Goal: Task Accomplishment & Management: Manage account settings

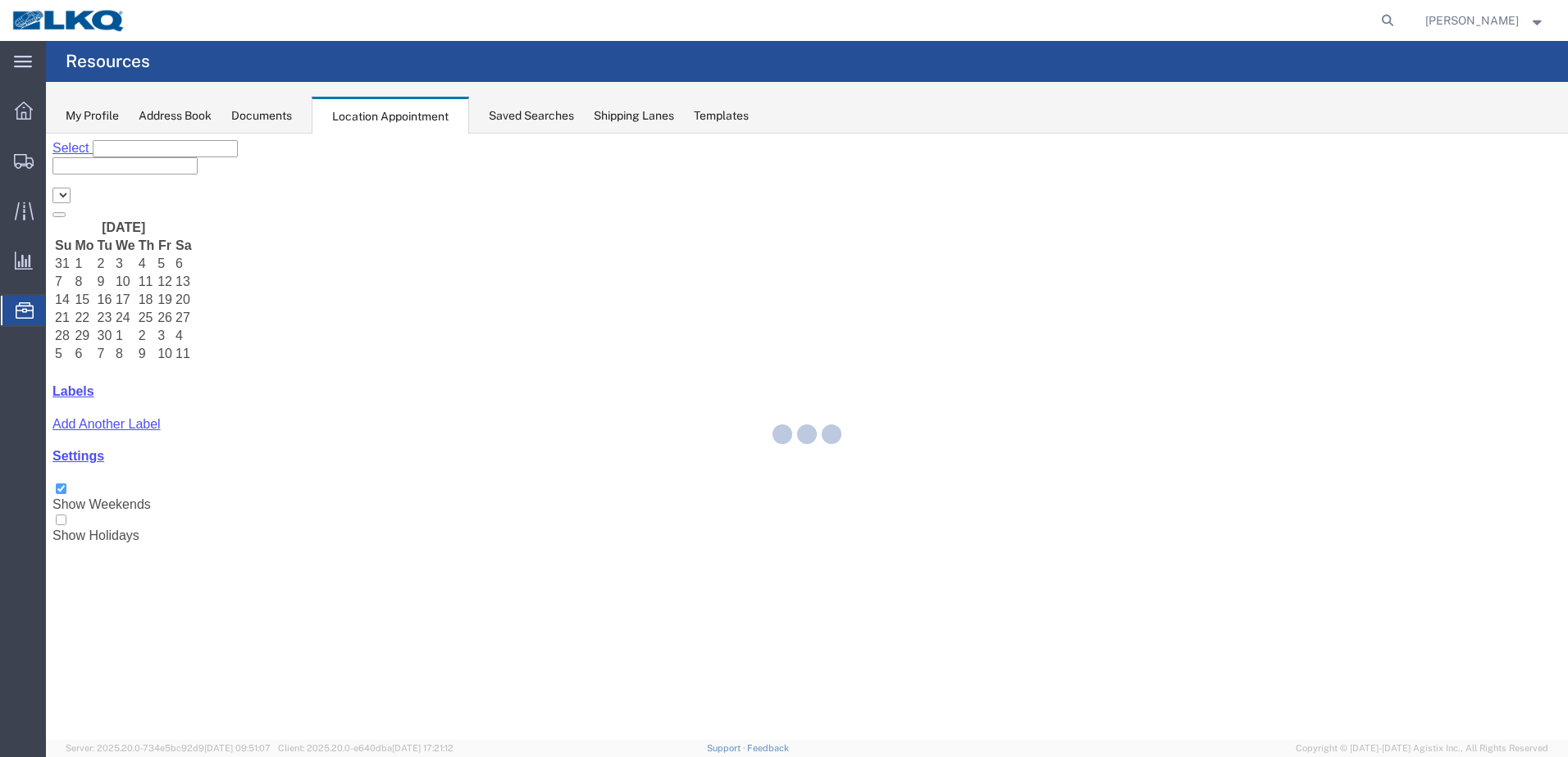
select select "28018"
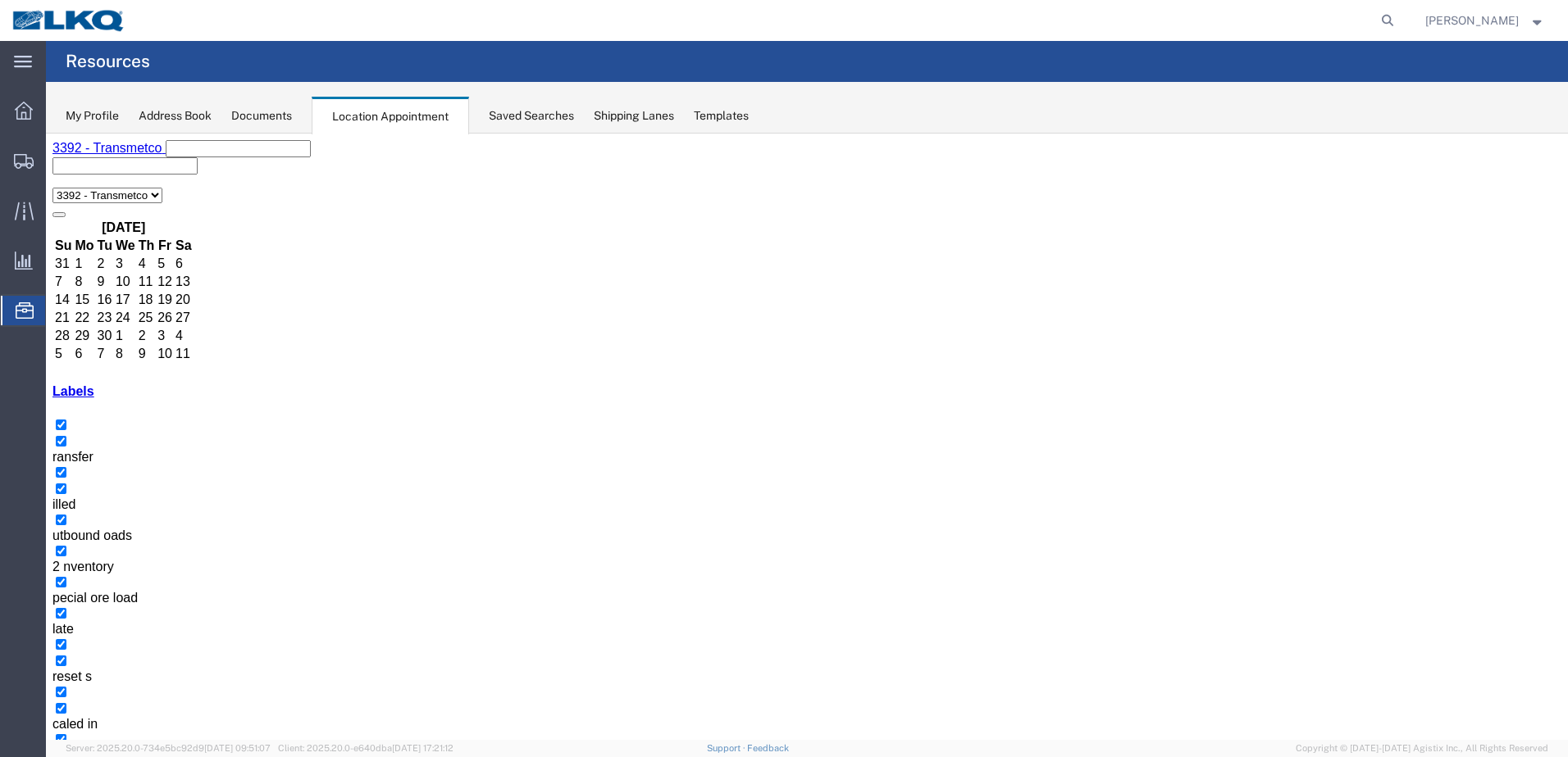
select select "1"
select select
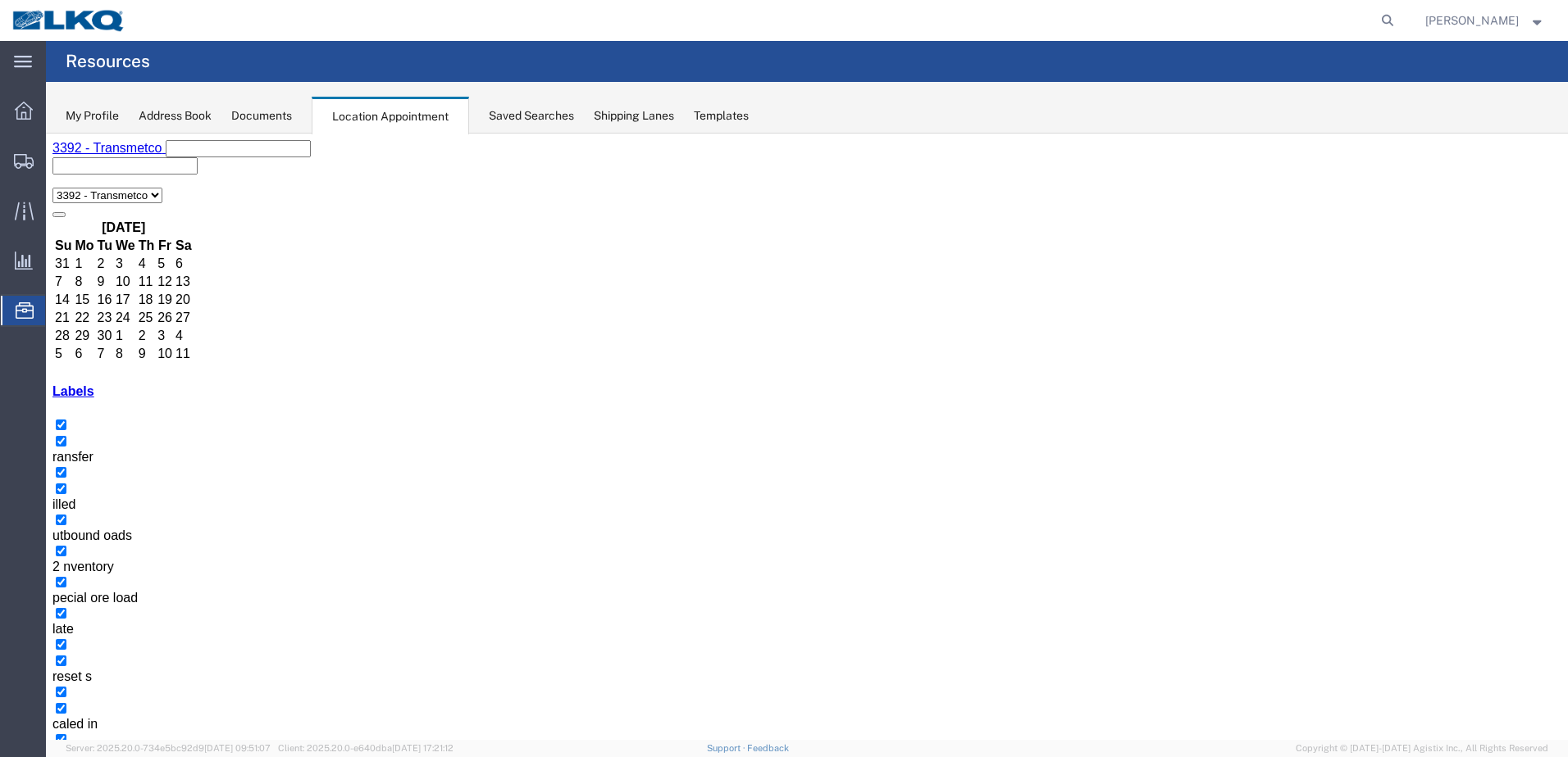
select select "1"
select select "81"
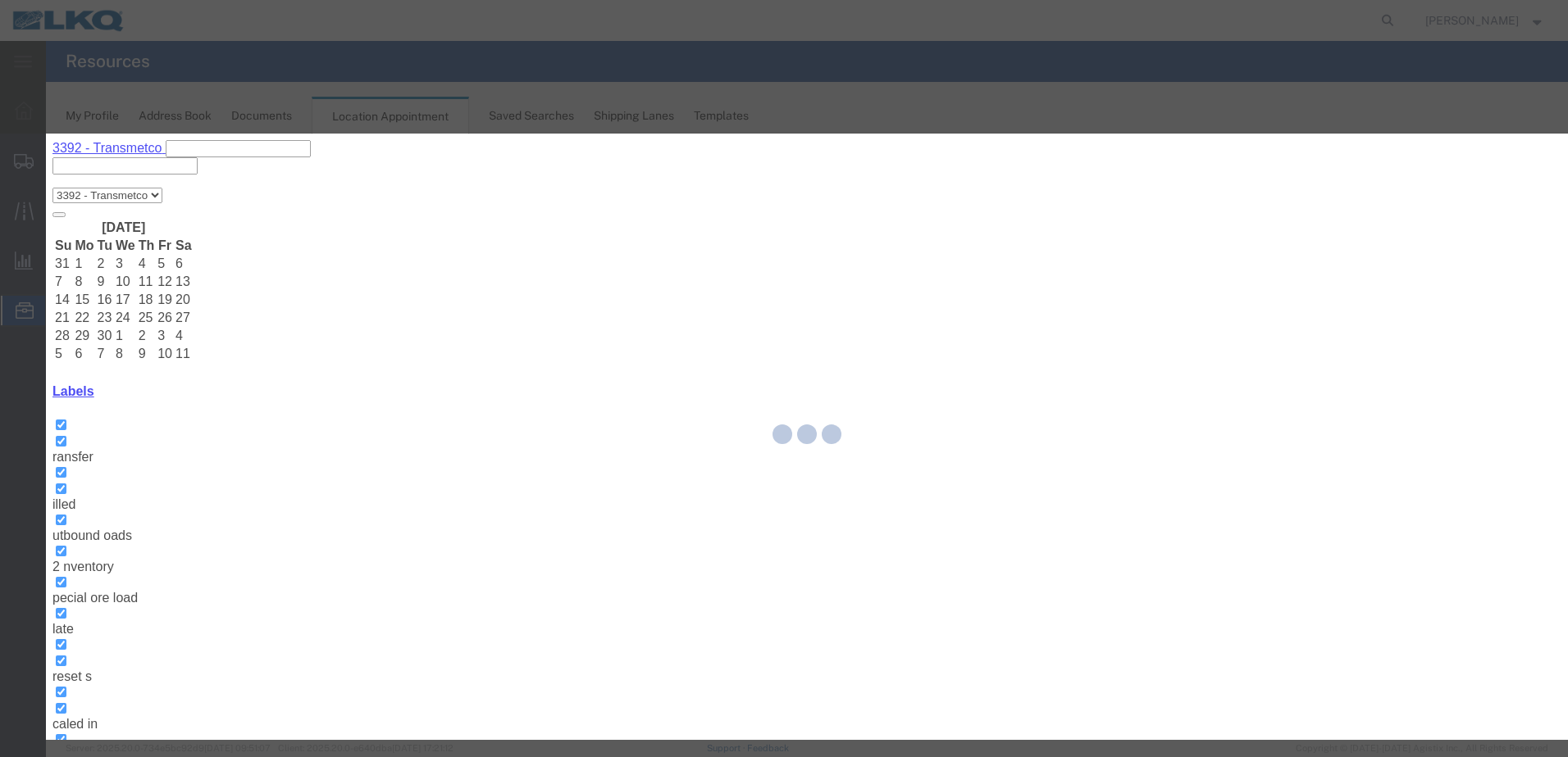
select select
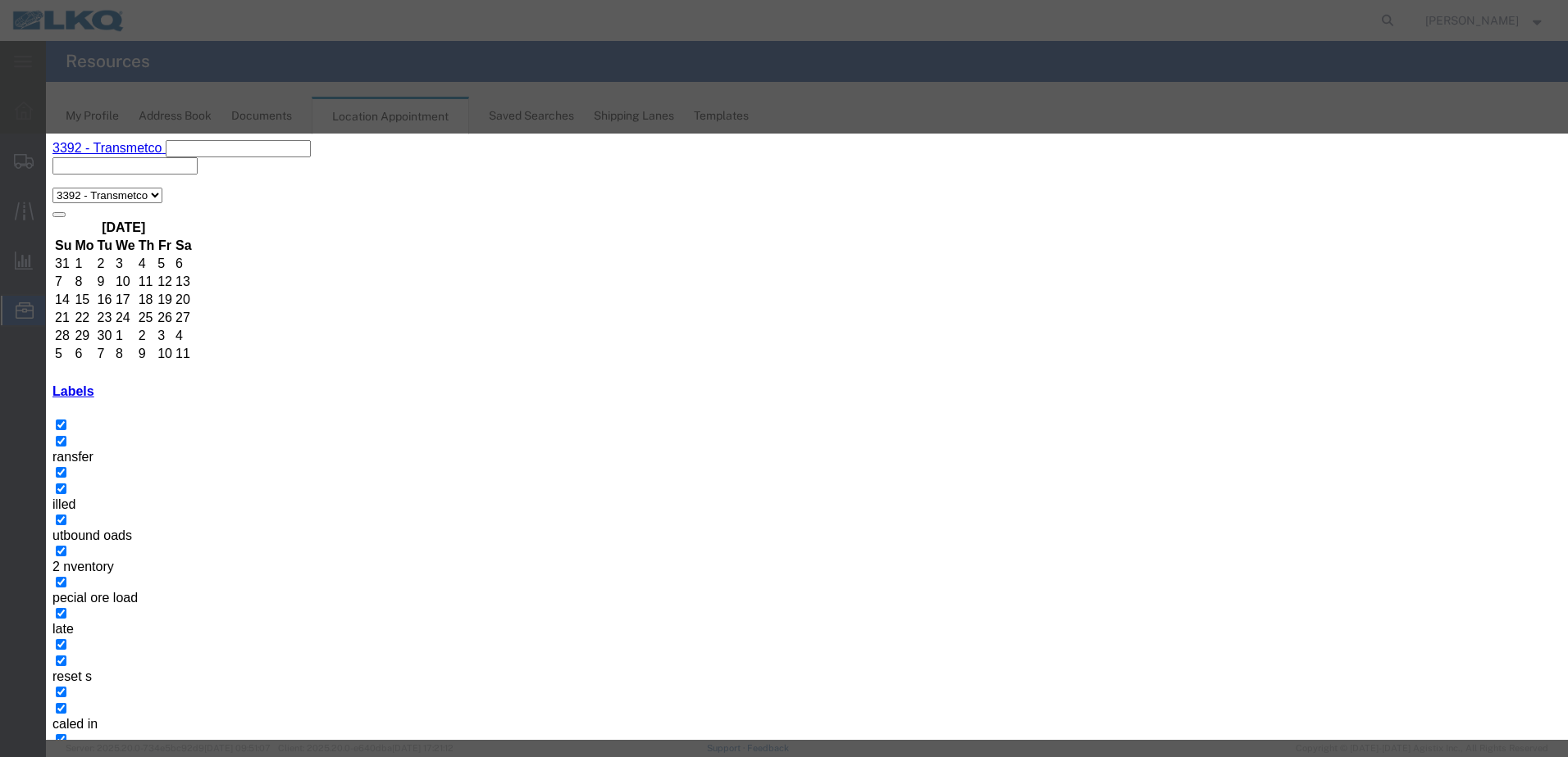
type input "del"
select select "40"
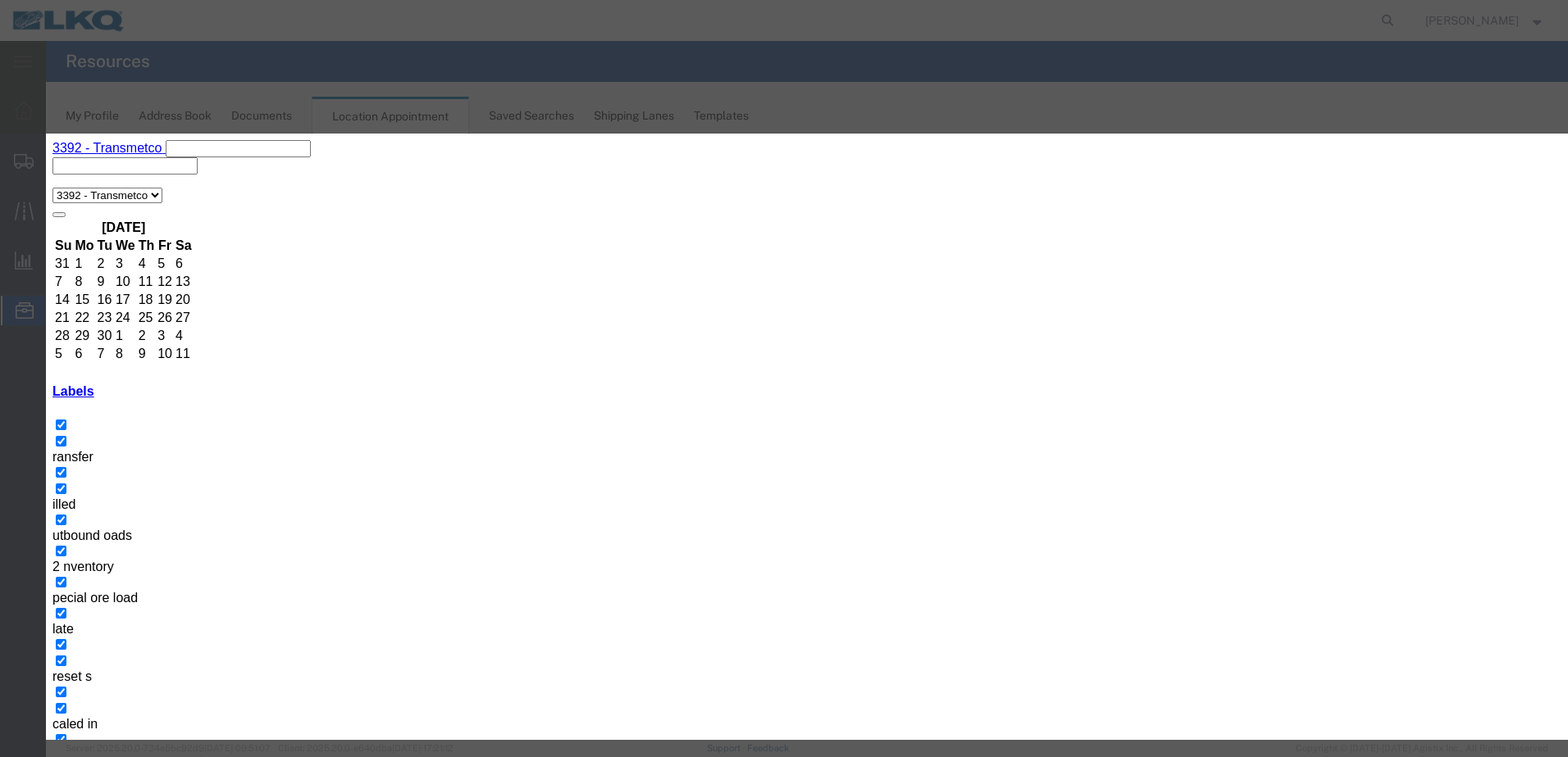
type input "de"
select select "40"
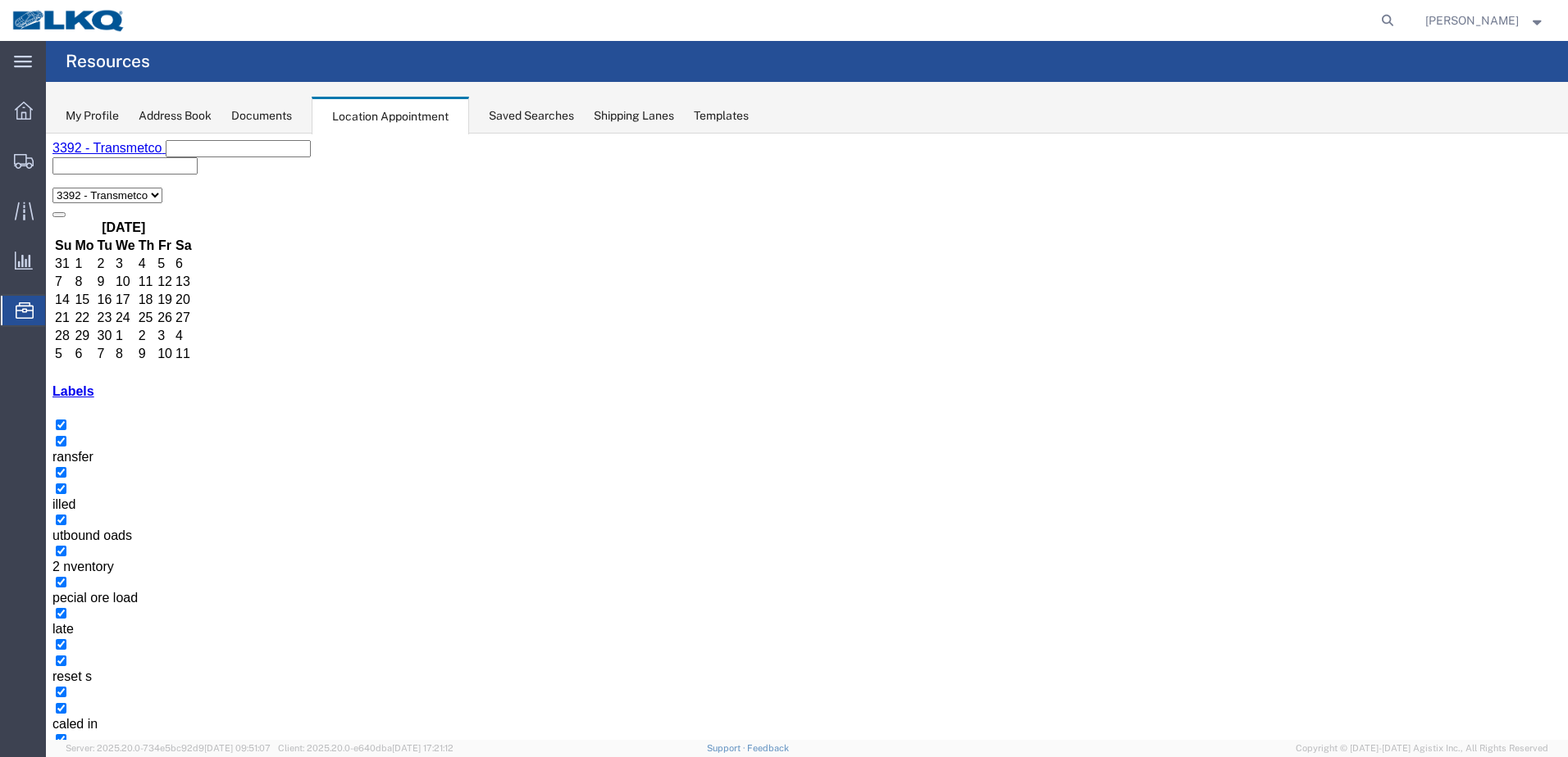
select select "1"
select select "23"
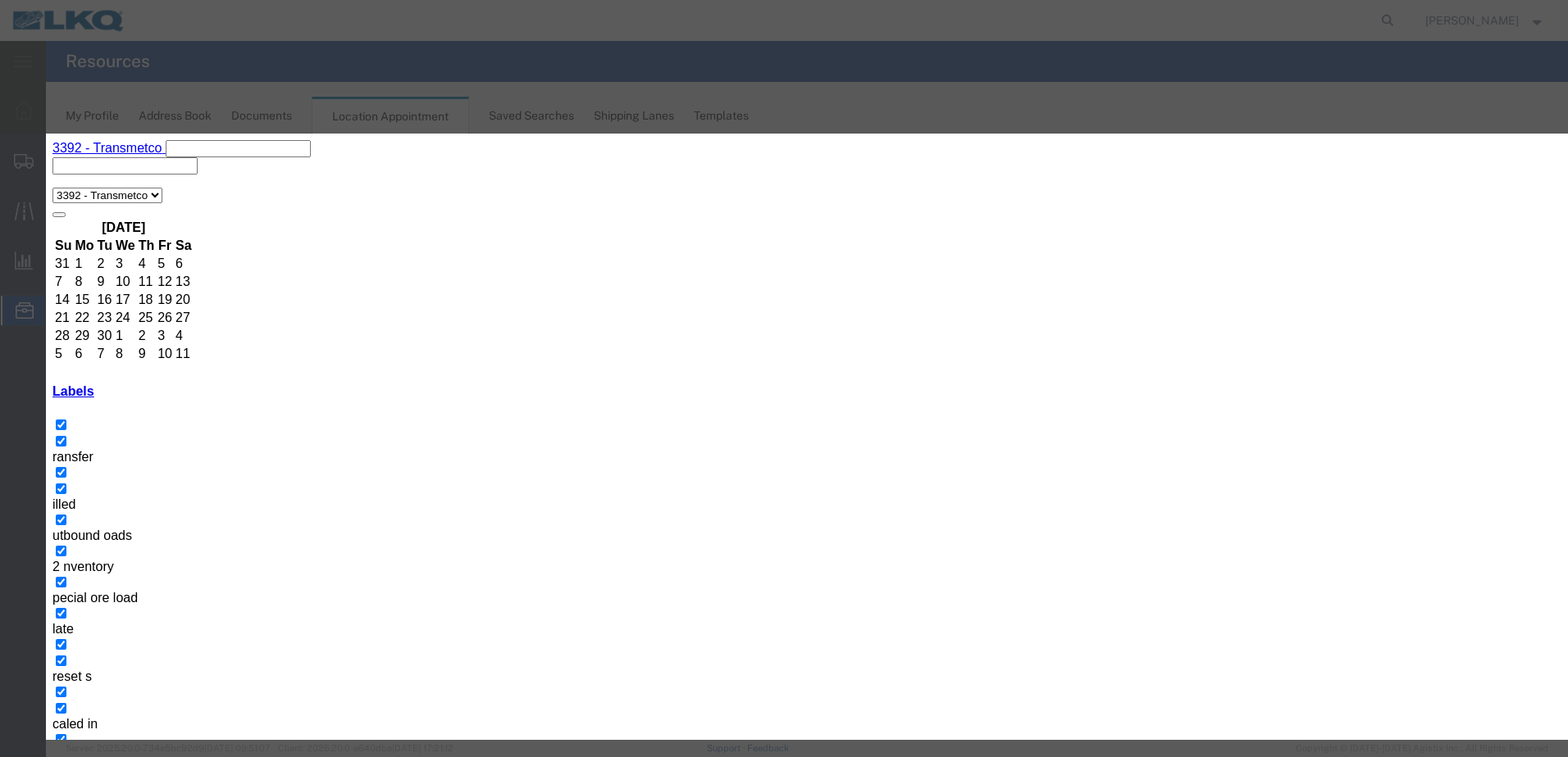
type input "de"
select select "40"
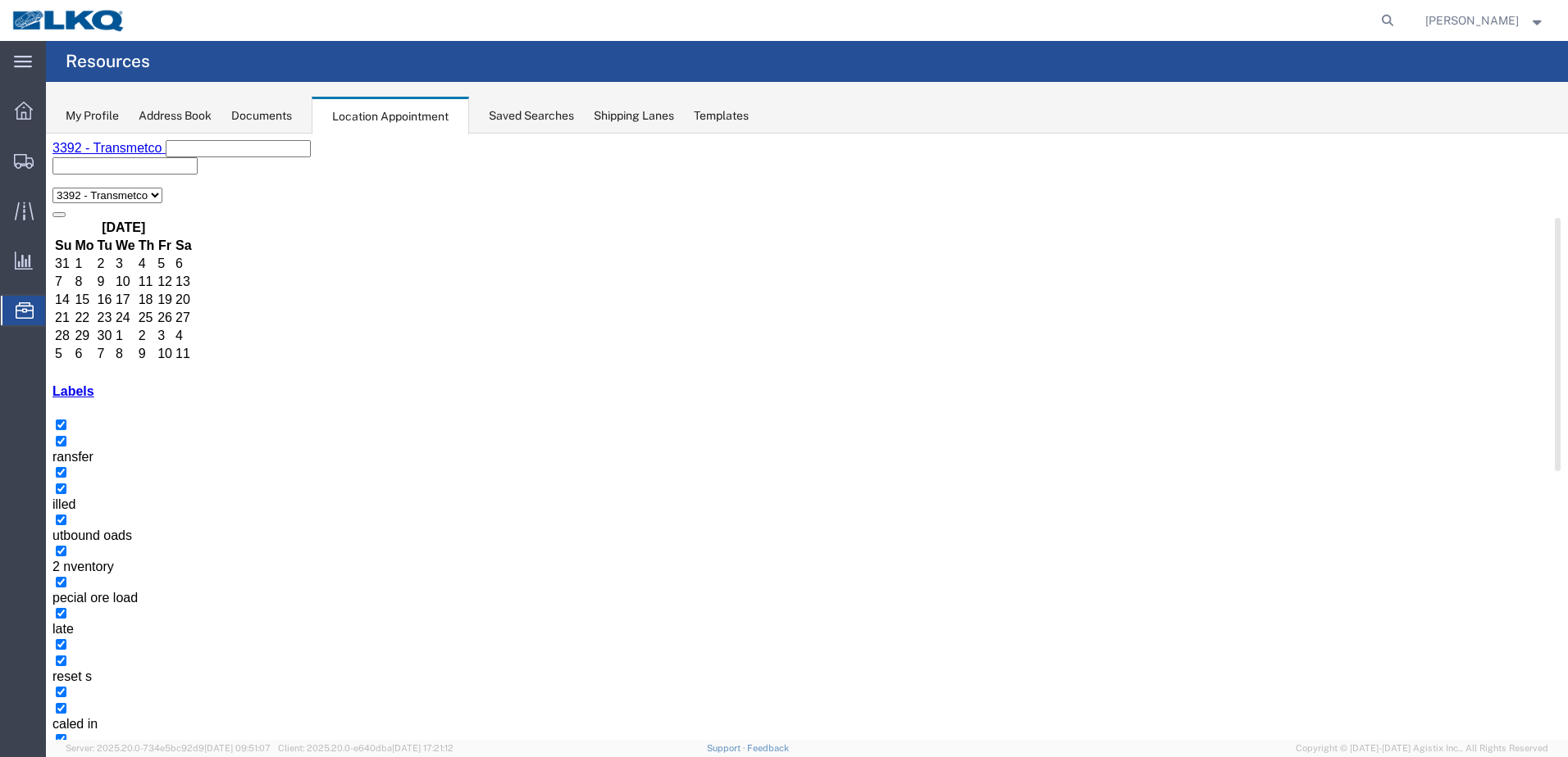
drag, startPoint x: 1266, startPoint y: 391, endPoint x: 785, endPoint y: 459, distance: 485.8
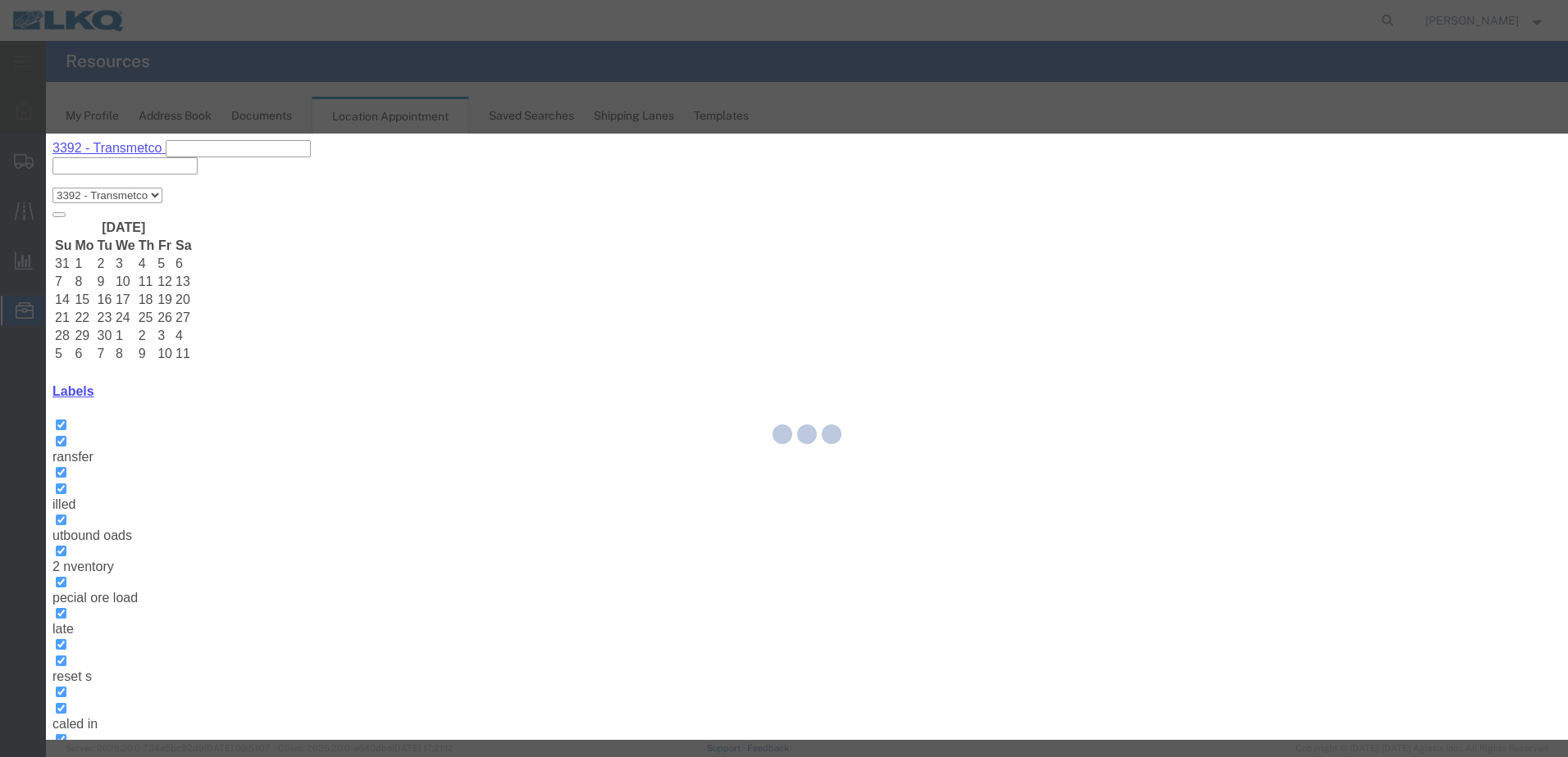
select select
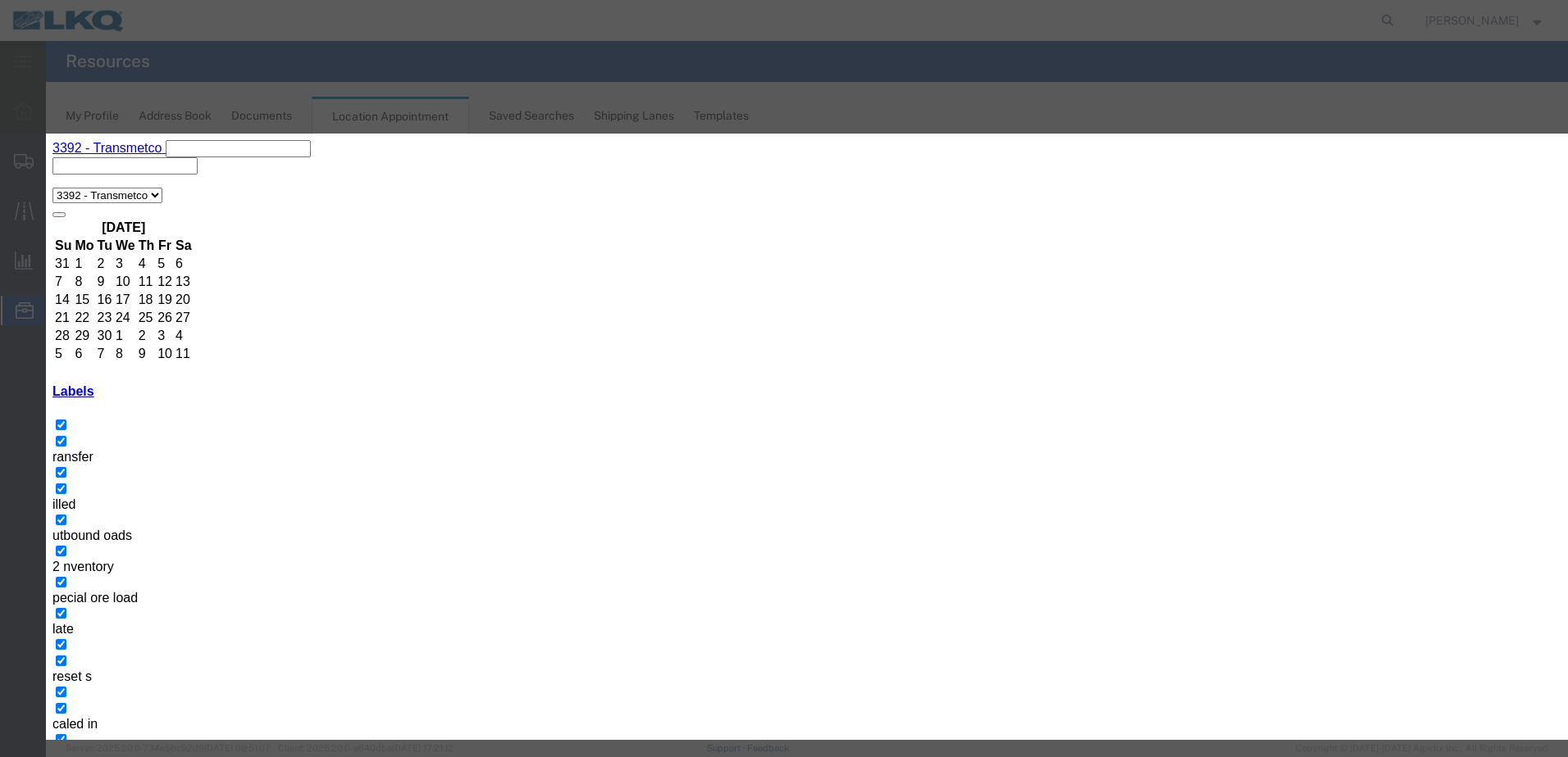
type input "de"
select select "40"
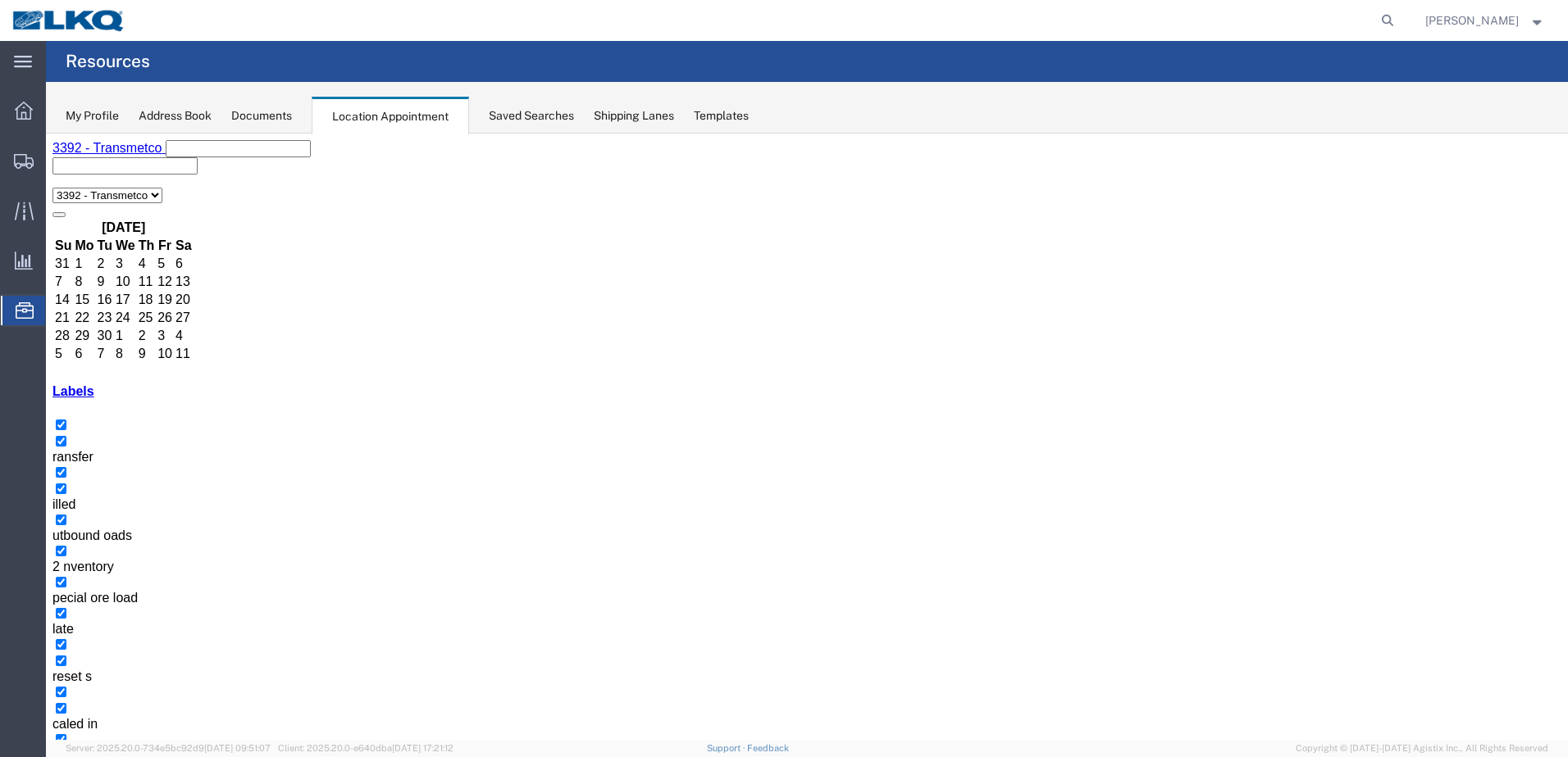
select select "1"
select select "23"
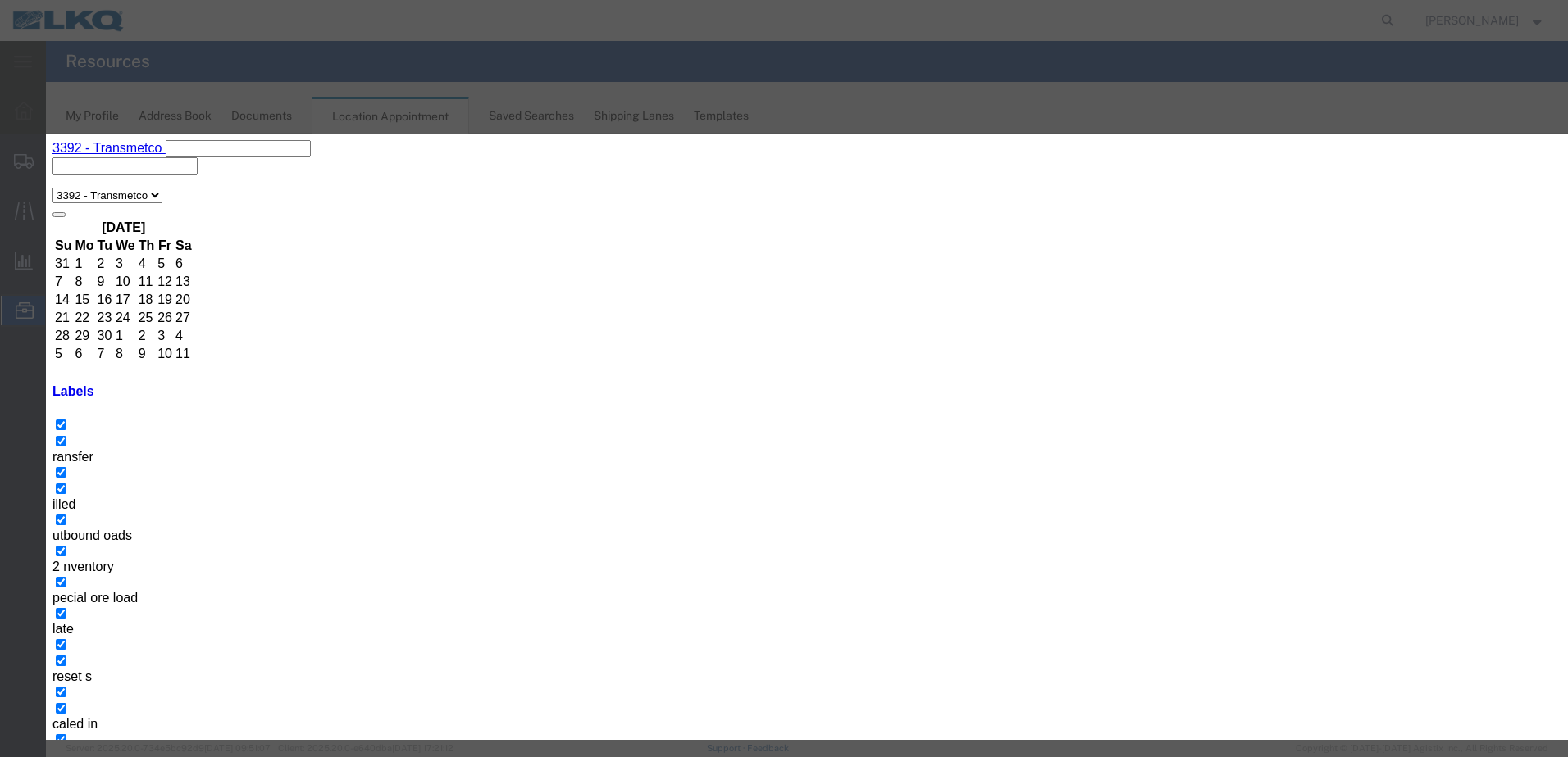
type input "deliv"
select select "40"
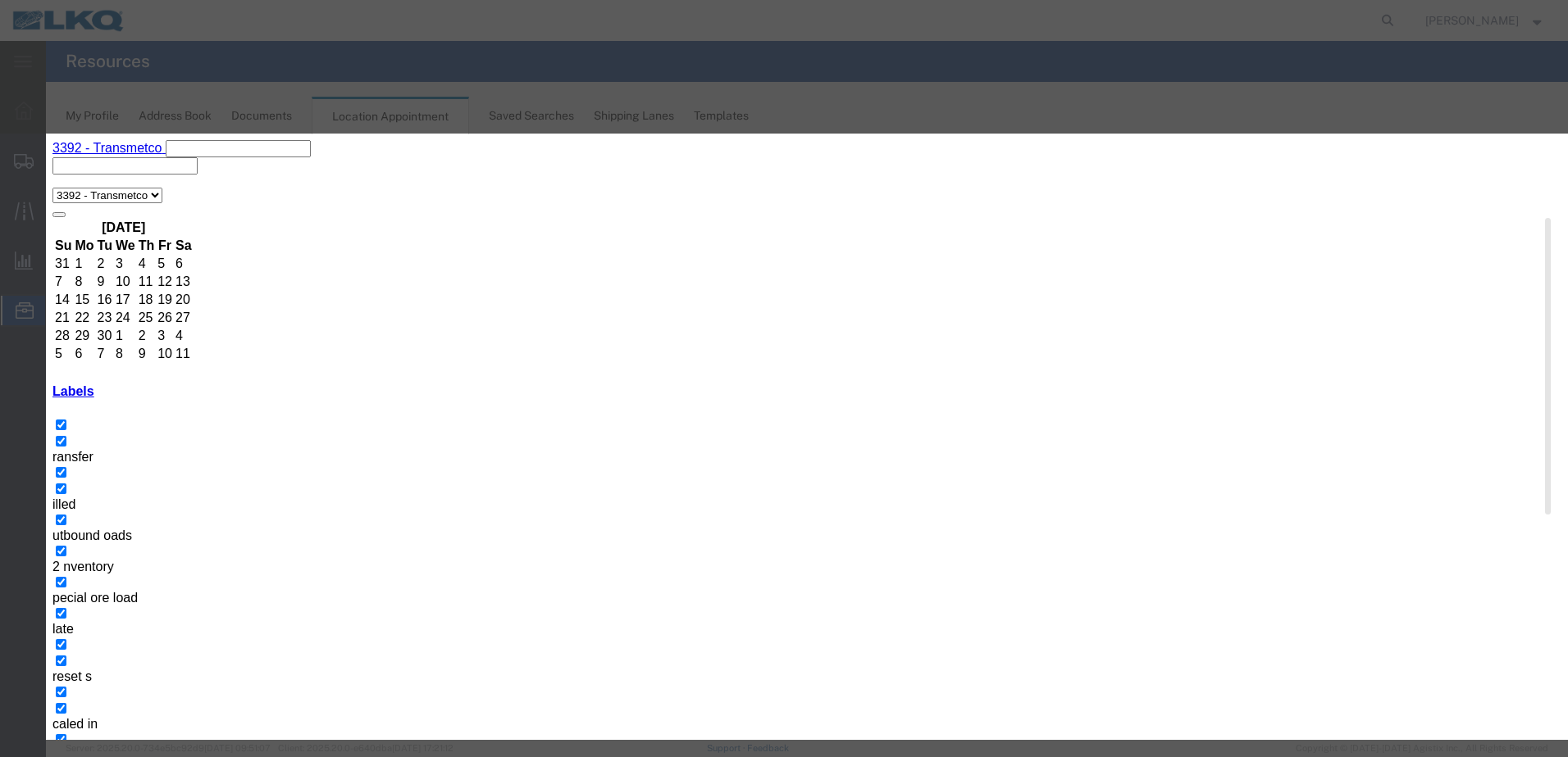
type input "de"
select select "40"
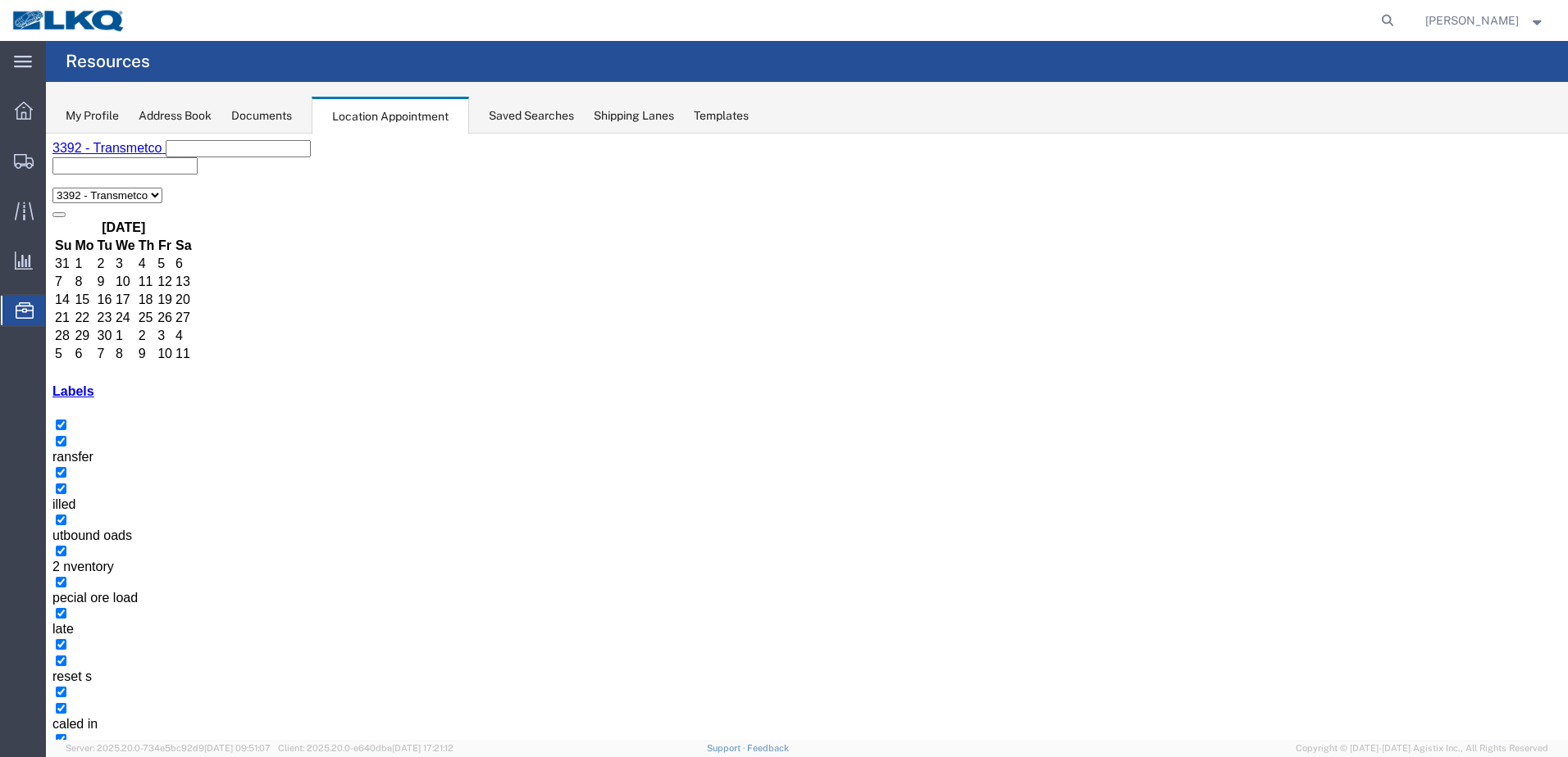
drag, startPoint x: 1364, startPoint y: 372, endPoint x: 996, endPoint y: 462, distance: 378.8
click at [46, 134] on div "Event Title Start Date 10/11/2025 Start Time 11:15 AM End Date 10/11/2025 End T…" at bounding box center [46, 134] width 0 height 0
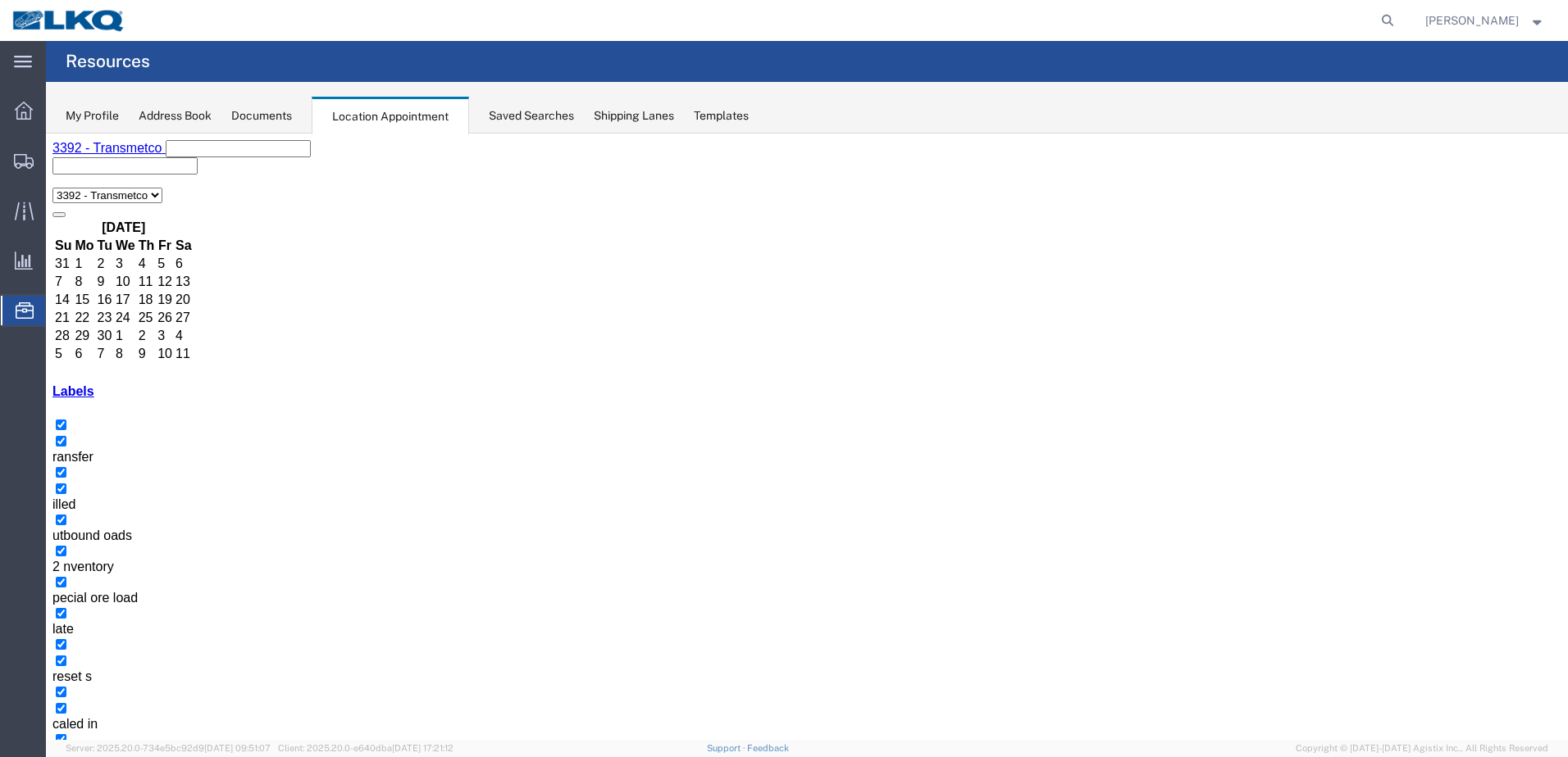
select select "1"
select select "23"
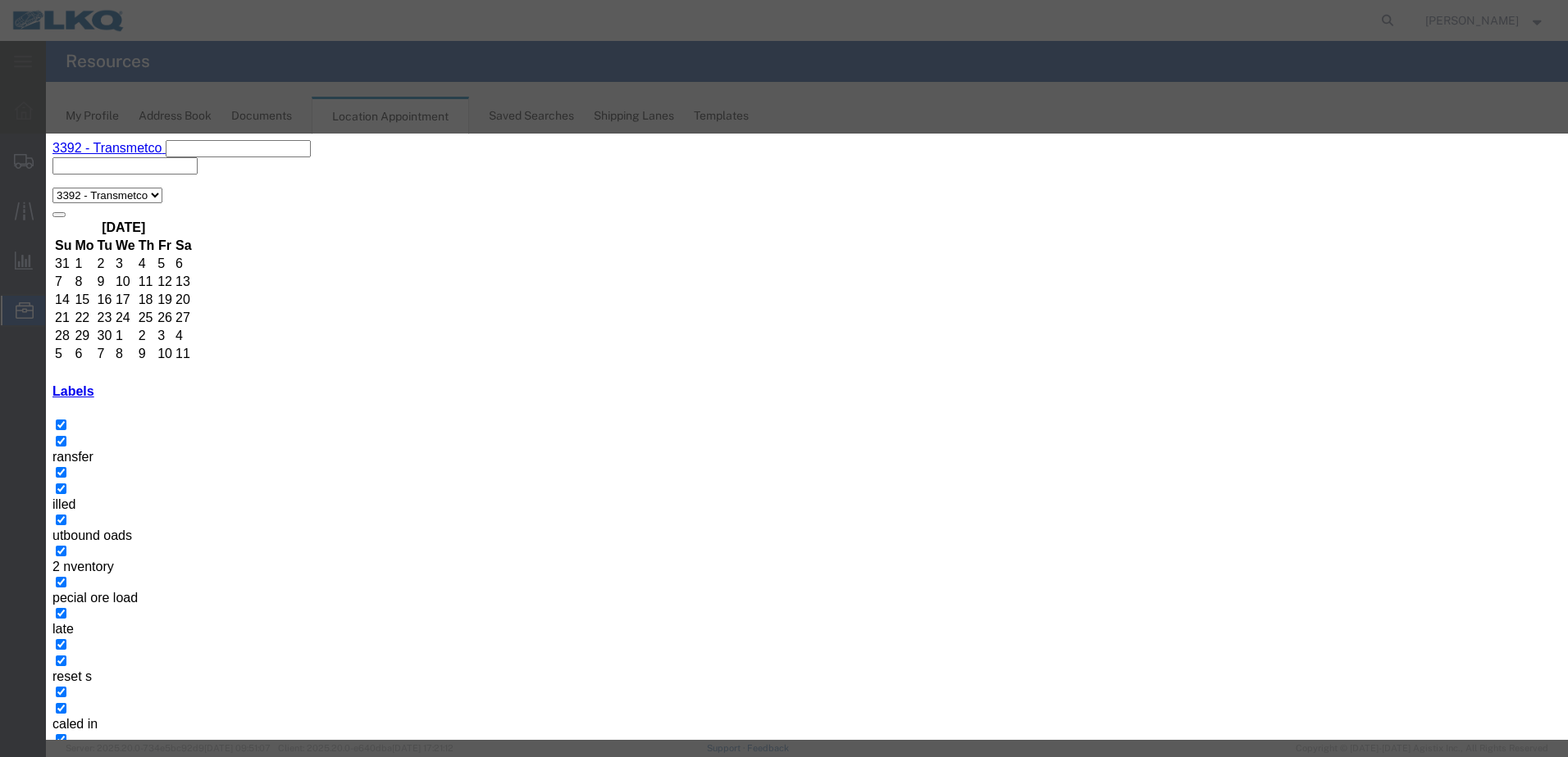
type input "de"
select select "40"
